Goal: Task Accomplishment & Management: Use online tool/utility

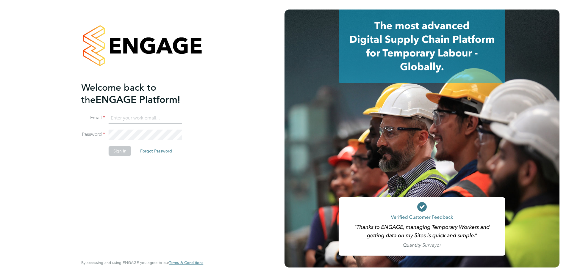
type input "[PERSON_NAME][EMAIL_ADDRESS][PERSON_NAME][DOMAIN_NAME]"
click at [117, 153] on button "Sign In" at bounding box center [120, 151] width 23 height 10
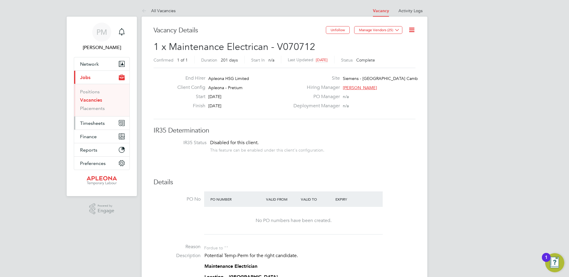
click at [91, 123] on span "Timesheets" at bounding box center [92, 123] width 25 height 6
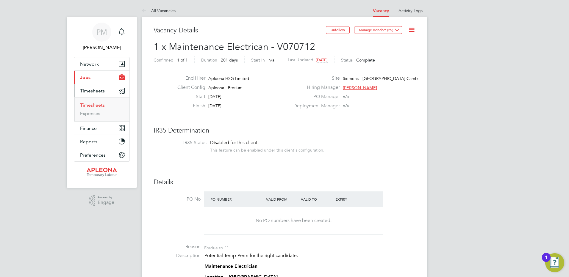
click at [93, 104] on link "Timesheets" at bounding box center [92, 105] width 25 height 6
